Goal: Information Seeking & Learning: Learn about a topic

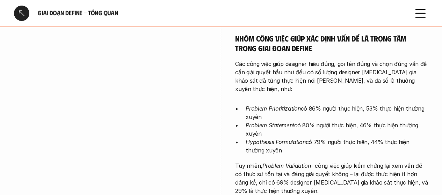
scroll to position [402, 0]
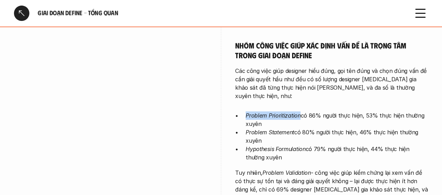
drag, startPoint x: 246, startPoint y: 81, endPoint x: 300, endPoint y: 73, distance: 54.4
click at [300, 73] on div "Stakeholder Alignment là hoạt động được thực hiện phổ biến và thường xuyên nhất…" at bounding box center [331, 126] width 193 height 580
click at [269, 92] on img at bounding box center [268, 93] width 9 height 9
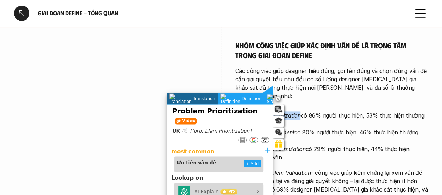
click at [293, 112] on em "Problem Prioritization" at bounding box center [273, 115] width 55 height 7
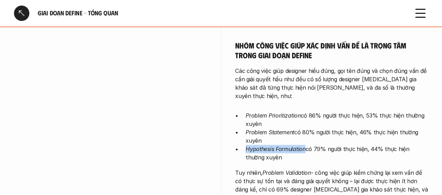
drag, startPoint x: 245, startPoint y: 117, endPoint x: 305, endPoint y: 118, distance: 60.4
click at [305, 118] on ul "Problem Prioritization có 86% người thực hiện, 53% thực hiện thường xuyên Probl…" at bounding box center [331, 136] width 193 height 50
click at [273, 126] on img at bounding box center [272, 127] width 9 height 9
click at [304, 128] on p "Problem Statement có 80% người thực hiện, 46% thực hiện thường xuyên" at bounding box center [337, 136] width 182 height 17
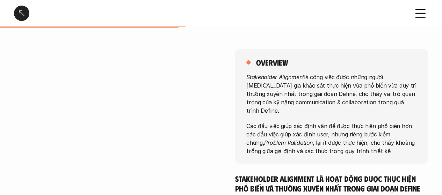
scroll to position [70, 0]
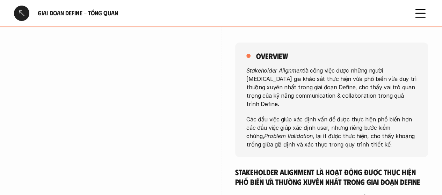
click at [24, 11] on div at bounding box center [21, 13] width 15 height 15
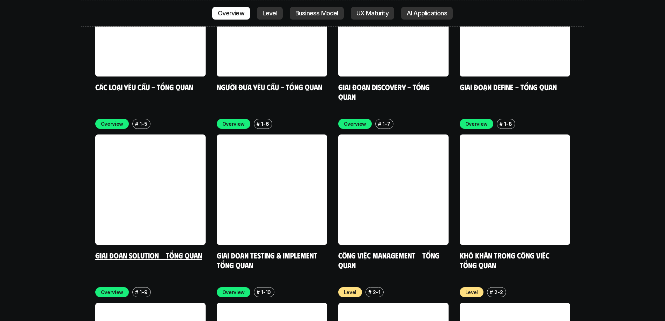
scroll to position [2168, 0]
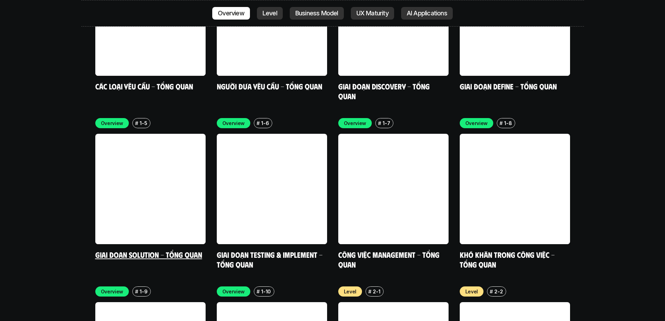
click at [123, 137] on link at bounding box center [150, 189] width 110 height 110
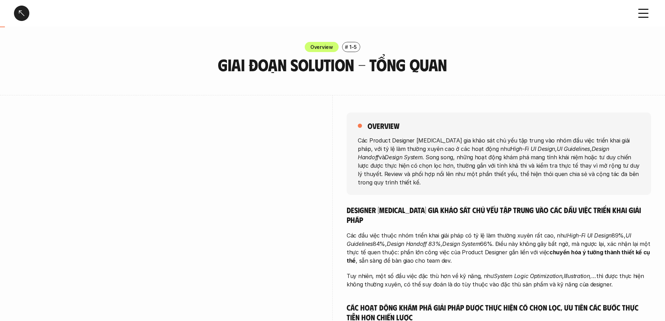
click at [20, 13] on div at bounding box center [21, 13] width 15 height 15
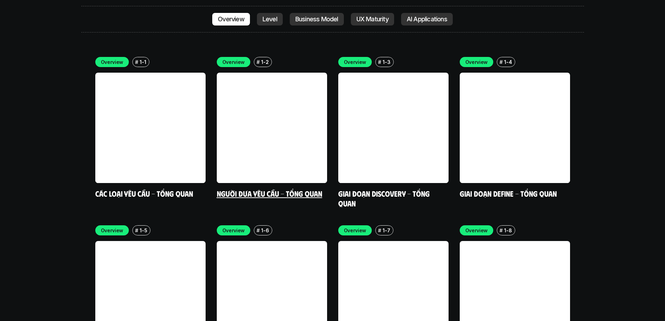
scroll to position [2107, 0]
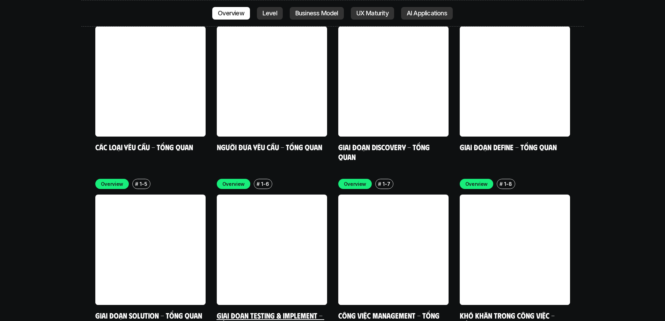
click at [272, 195] on link at bounding box center [272, 250] width 110 height 110
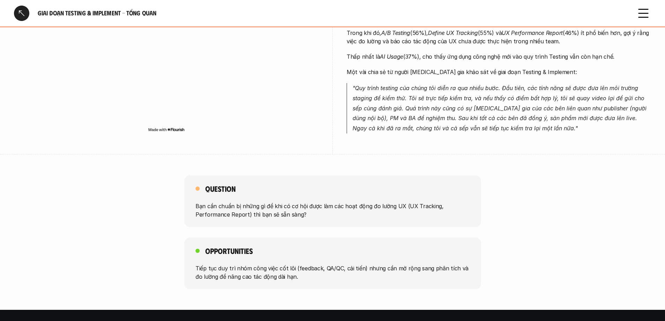
scroll to position [279, 0]
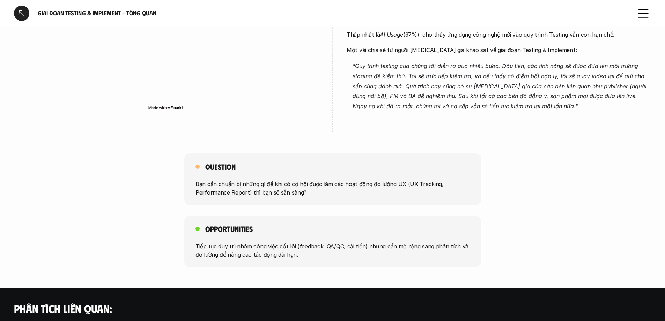
click at [18, 13] on div at bounding box center [21, 13] width 15 height 15
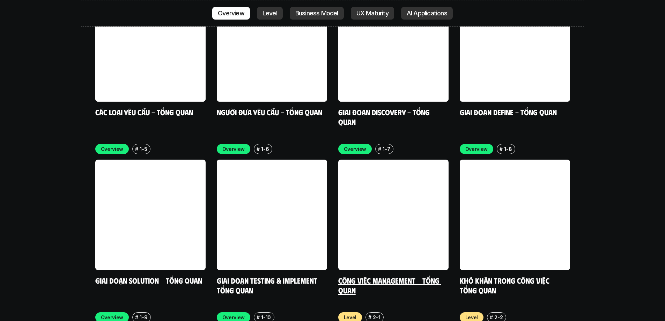
scroll to position [2177, 0]
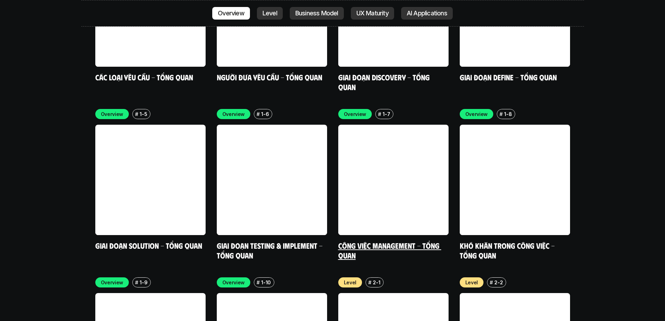
click at [421, 128] on link at bounding box center [393, 180] width 110 height 110
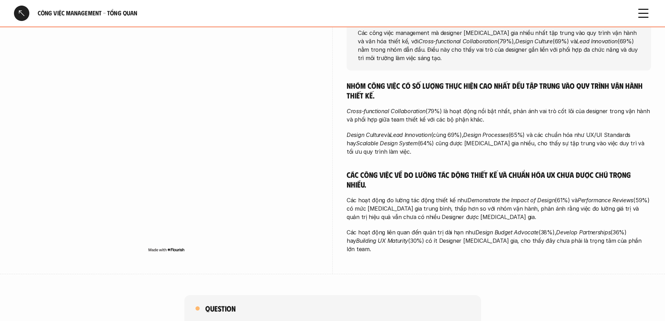
scroll to position [70, 0]
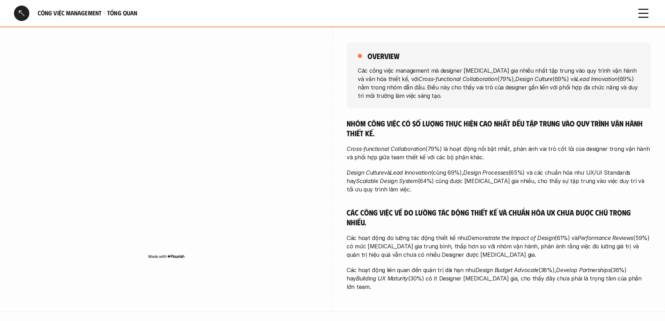
click at [24, 17] on div at bounding box center [21, 13] width 15 height 15
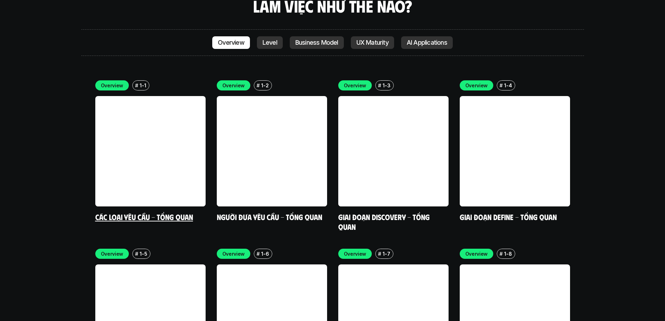
scroll to position [2177, 0]
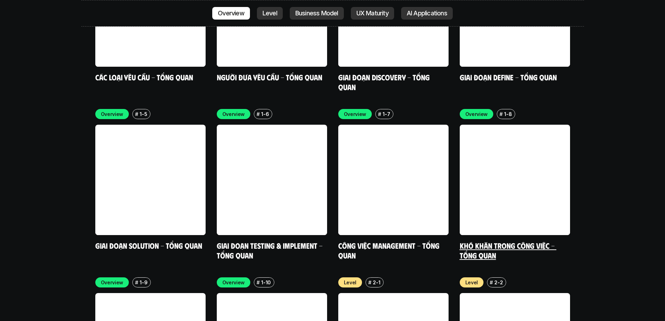
click at [441, 125] on link at bounding box center [515, 180] width 110 height 110
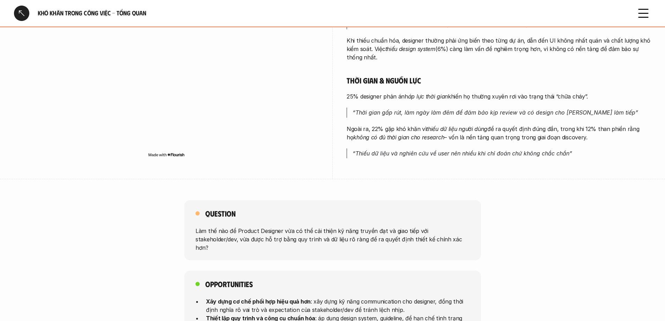
scroll to position [384, 0]
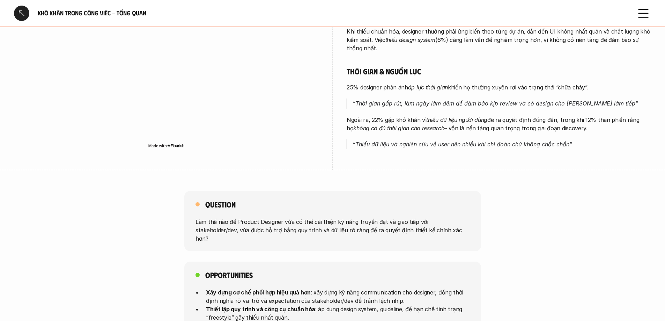
click at [24, 12] on div at bounding box center [21, 13] width 15 height 15
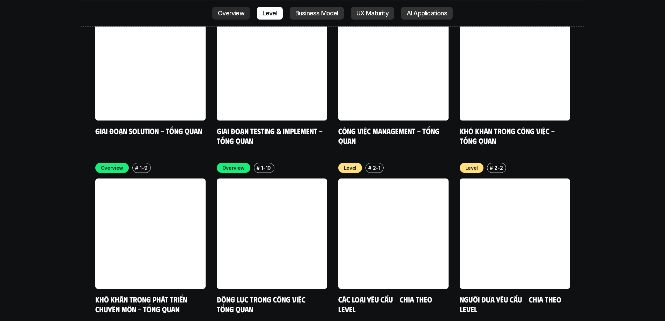
scroll to position [2317, 0]
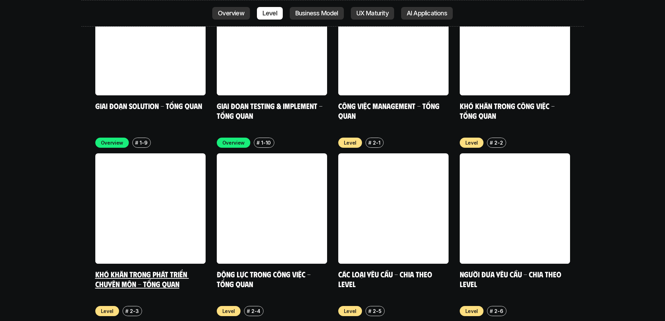
click at [148, 153] on link at bounding box center [150, 208] width 110 height 110
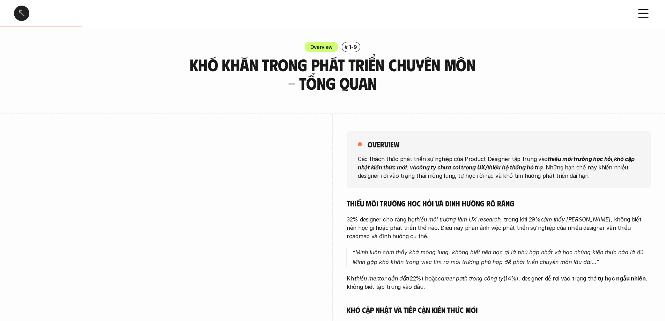
click at [22, 14] on div at bounding box center [21, 13] width 15 height 15
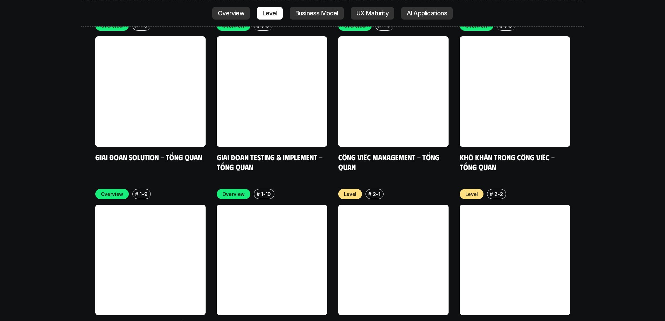
scroll to position [2282, 0]
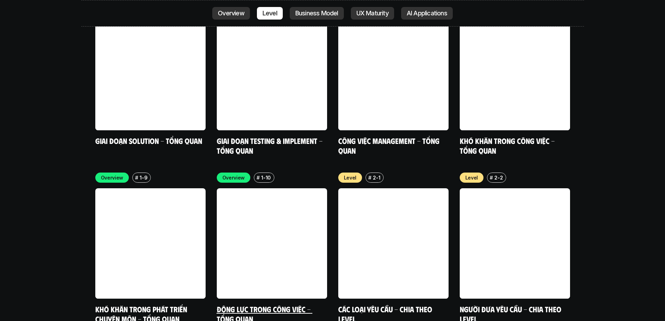
click at [267, 195] on link at bounding box center [272, 243] width 110 height 110
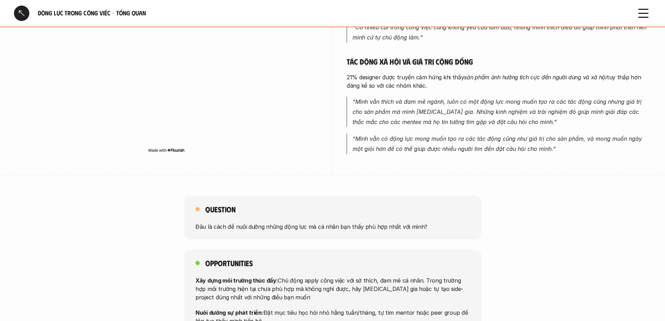
scroll to position [349, 0]
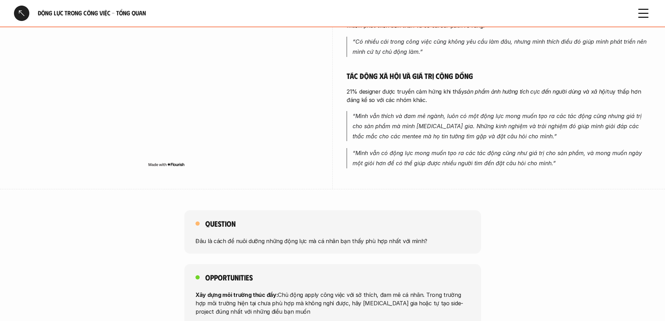
click at [20, 12] on div at bounding box center [21, 13] width 15 height 15
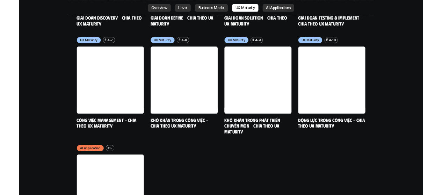
scroll to position [3609, 0]
